Goal: Task Accomplishment & Management: Complete application form

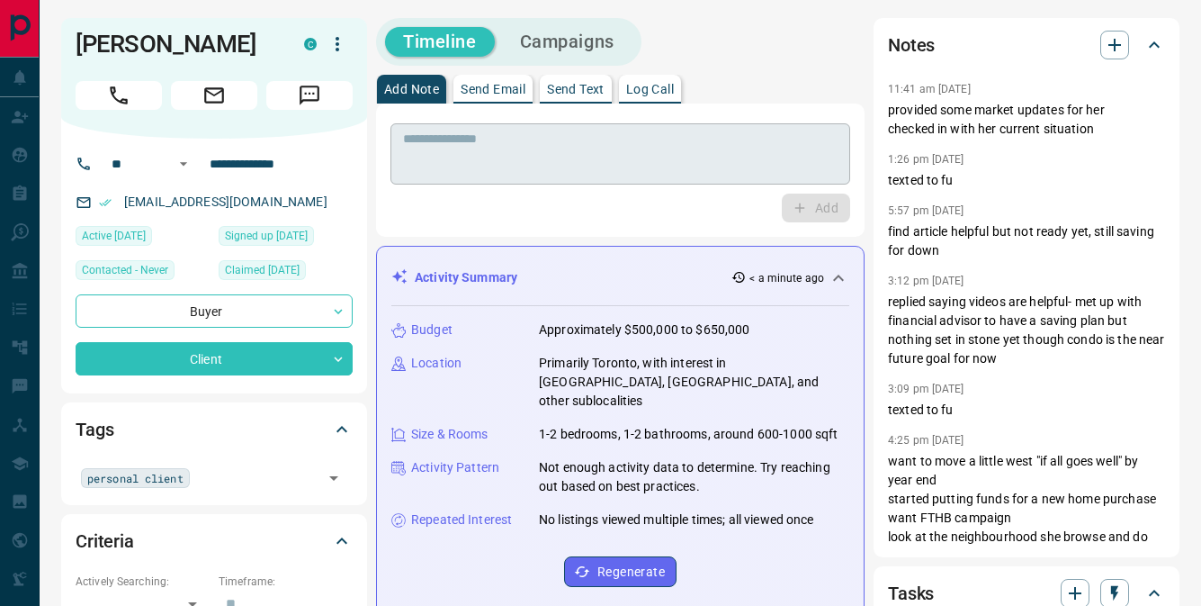
click at [605, 162] on textarea at bounding box center [620, 154] width 435 height 46
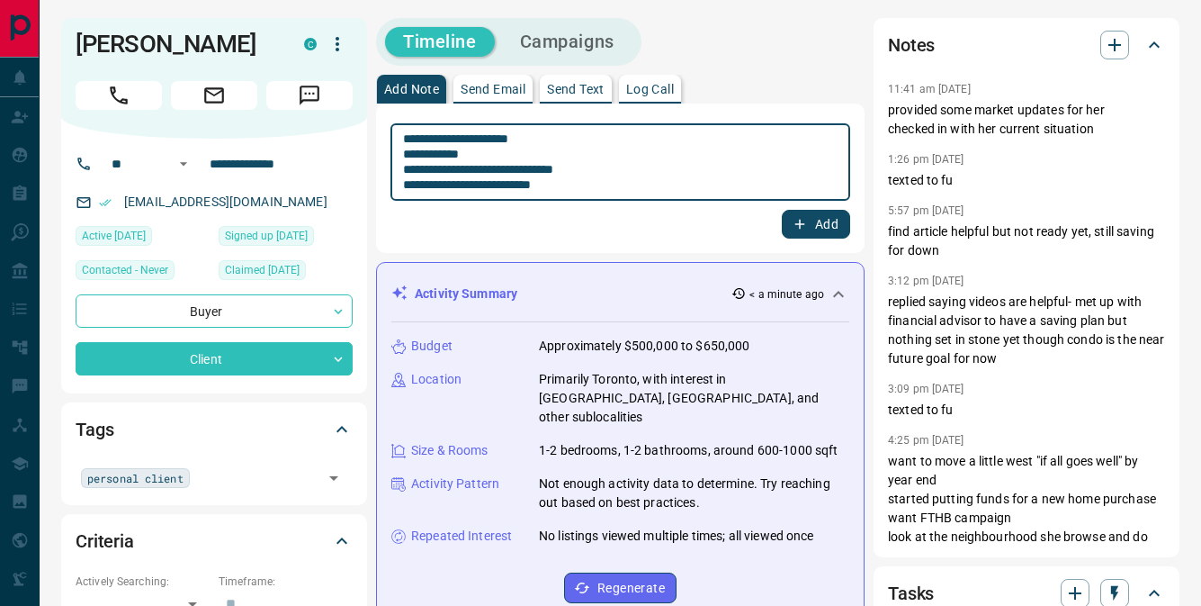
type textarea "**********"
click at [832, 222] on button "Add" at bounding box center [816, 224] width 68 height 29
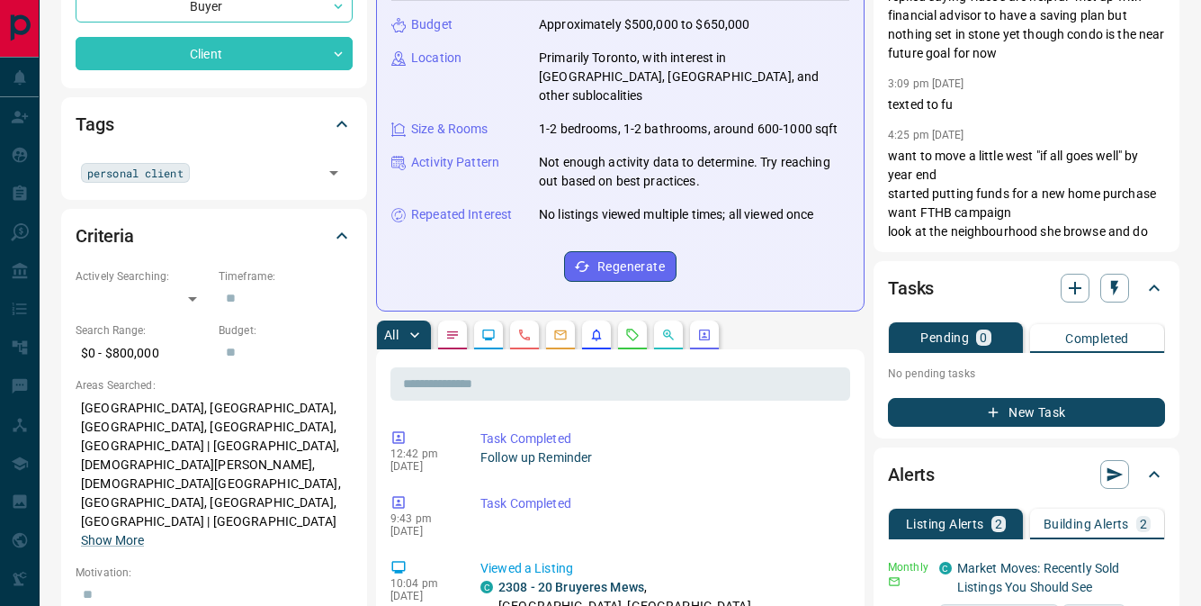
scroll to position [310, 0]
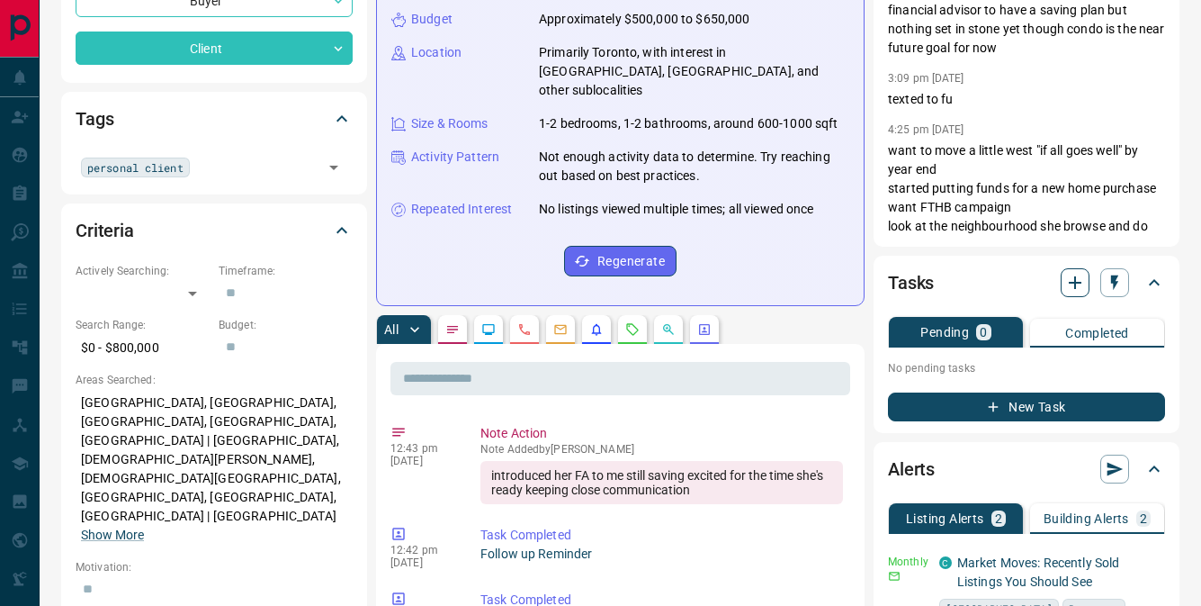
click at [1079, 283] on icon "button" at bounding box center [1075, 282] width 13 height 13
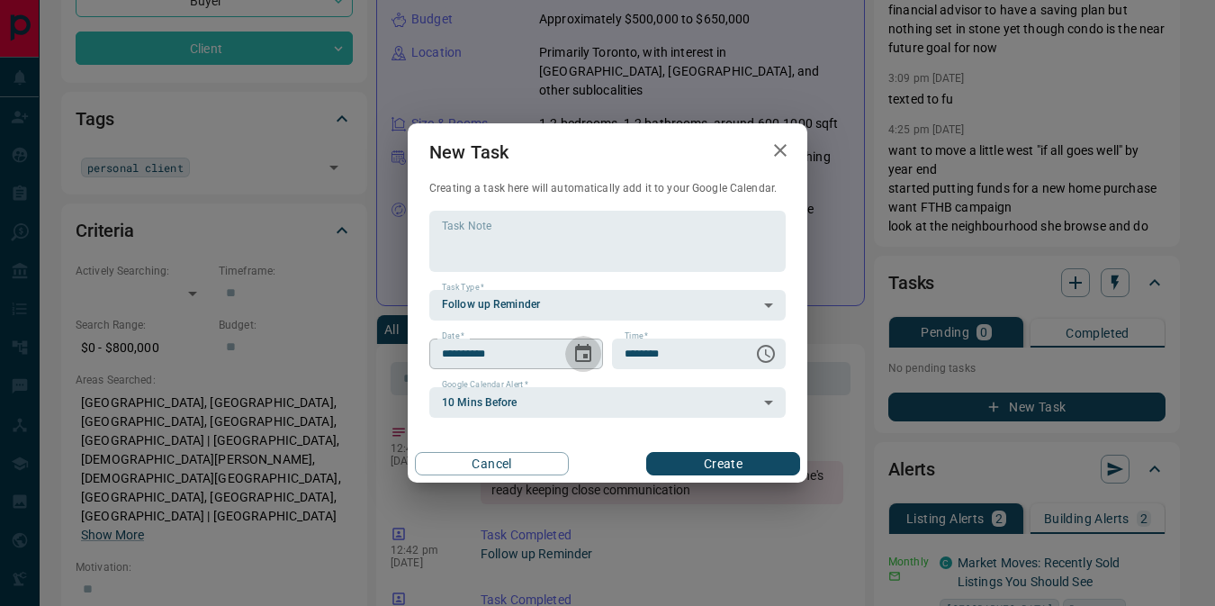
click at [583, 351] on icon "Choose date, selected date is Sep 17, 2025" at bounding box center [583, 354] width 22 height 22
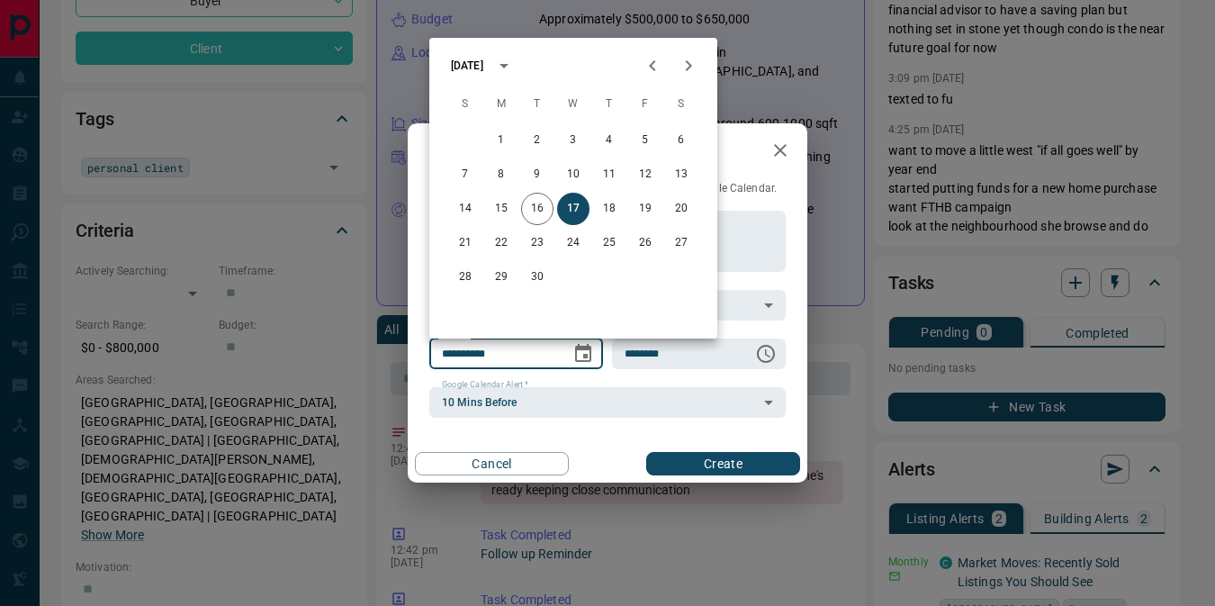
click at [696, 62] on icon "Next month" at bounding box center [689, 66] width 22 height 22
click at [680, 132] on button "1" at bounding box center [681, 140] width 32 height 32
type input "**********"
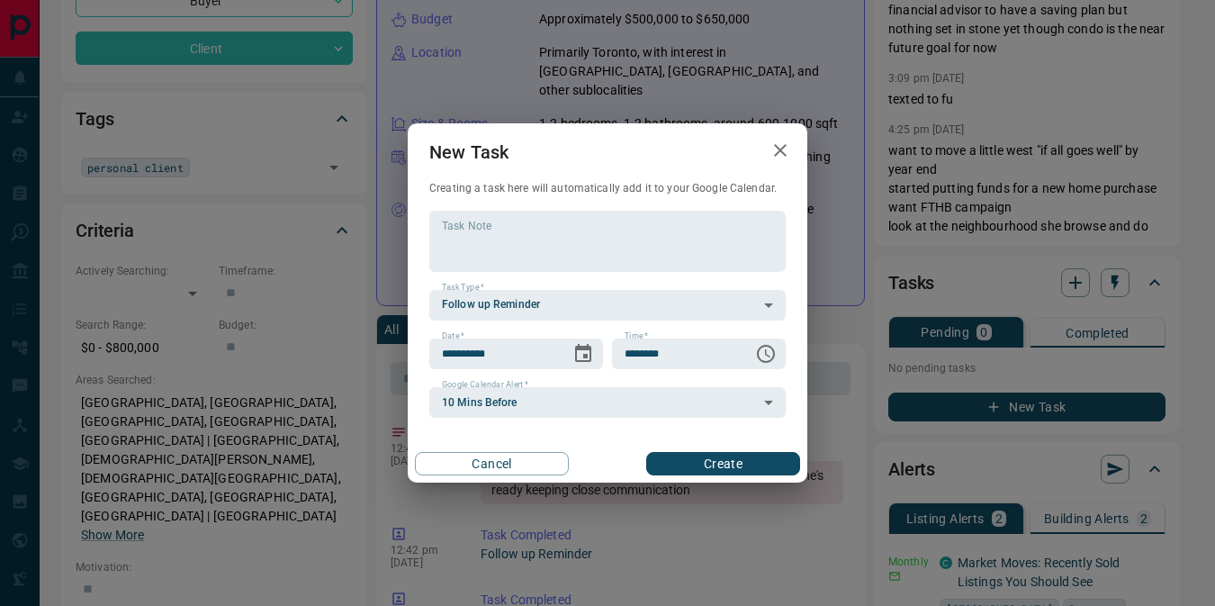
click at [724, 463] on button "Create" at bounding box center [723, 463] width 154 height 23
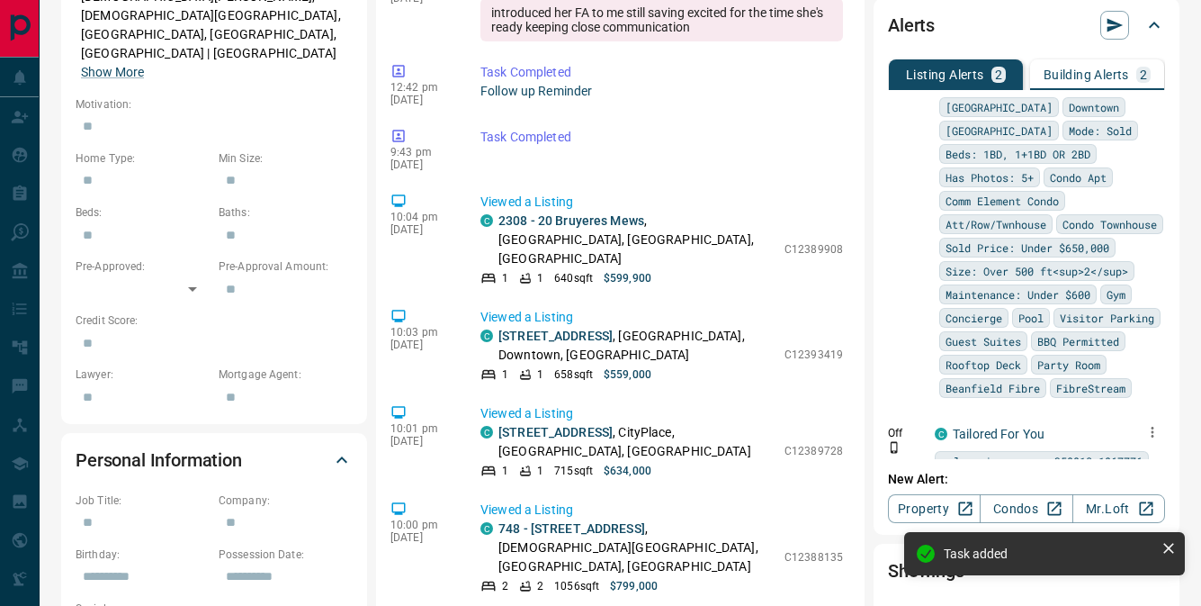
scroll to position [41, 0]
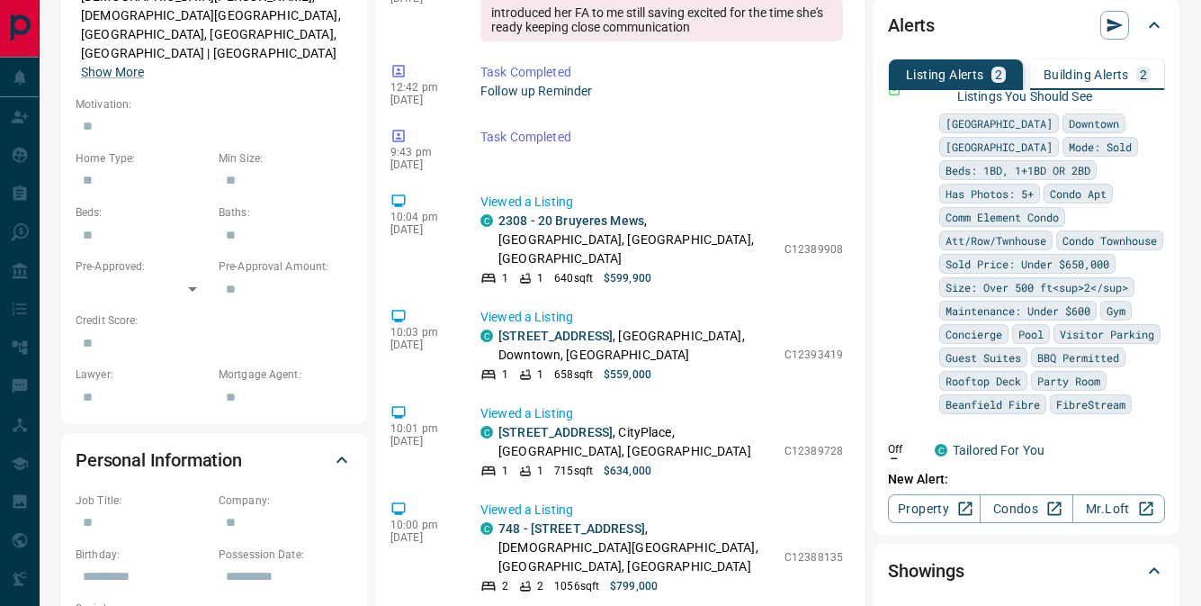
click at [1062, 77] on p "Building Alerts" at bounding box center [1086, 74] width 85 height 13
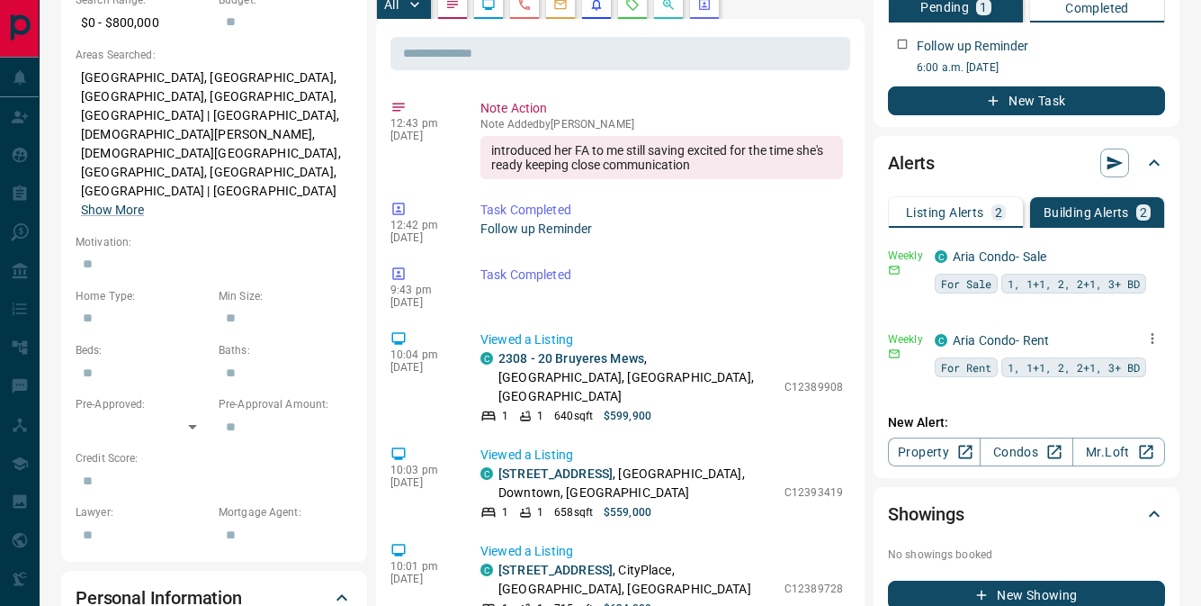
scroll to position [634, 0]
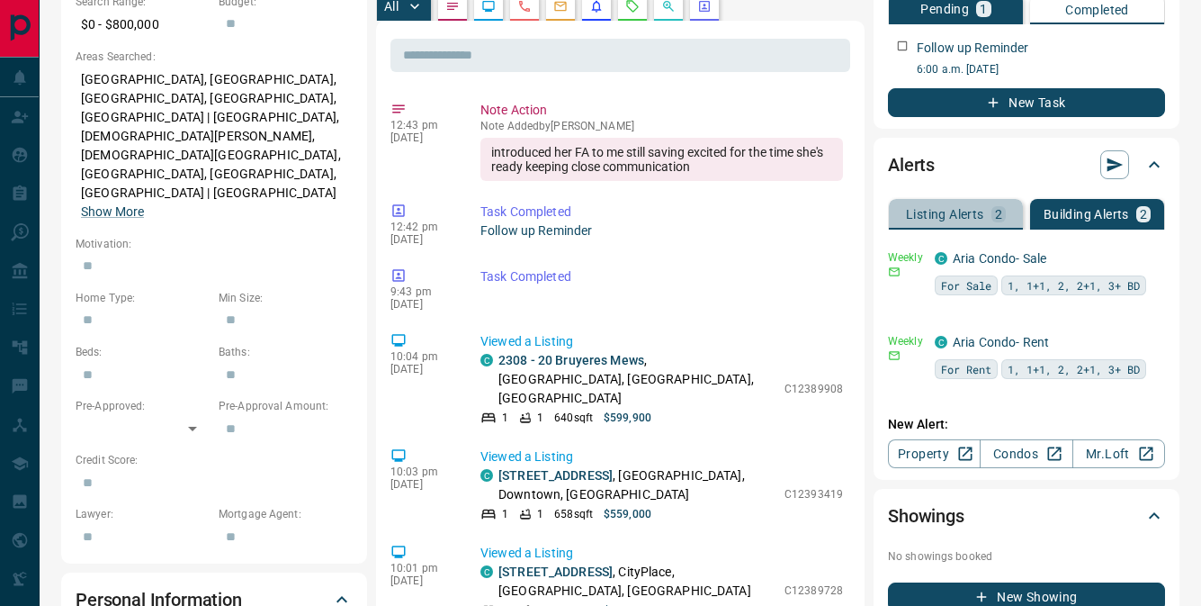
click at [960, 210] on p "Listing Alerts" at bounding box center [945, 214] width 78 height 13
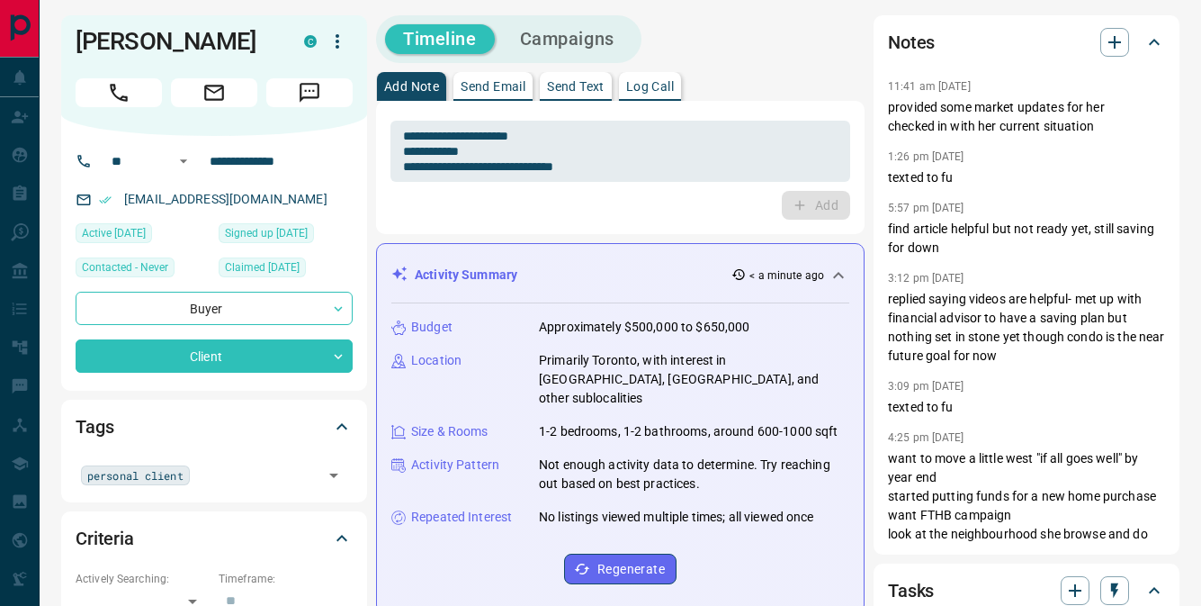
scroll to position [0, 0]
